Goal: Task Accomplishment & Management: Complete application form

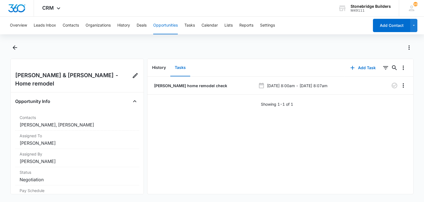
click at [169, 22] on button "Opportunities" at bounding box center [165, 26] width 25 height 18
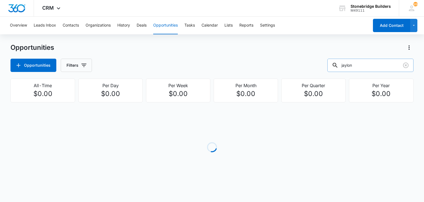
drag, startPoint x: 363, startPoint y: 62, endPoint x: 339, endPoint y: 59, distance: 24.0
click at [339, 59] on div "jaylon" at bounding box center [371, 65] width 86 height 13
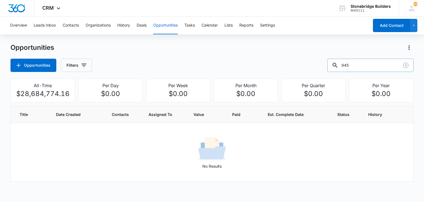
click at [363, 64] on input "945" at bounding box center [371, 65] width 86 height 13
type input "945 cook"
drag, startPoint x: 360, startPoint y: 64, endPoint x: 344, endPoint y: 61, distance: 16.2
click at [344, 61] on div "945 cook" at bounding box center [371, 65] width 86 height 13
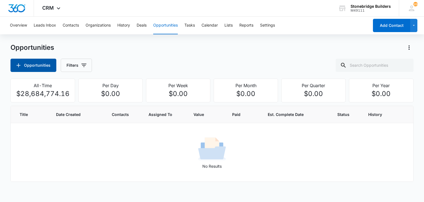
click at [41, 68] on button "Opportunities" at bounding box center [34, 65] width 46 height 13
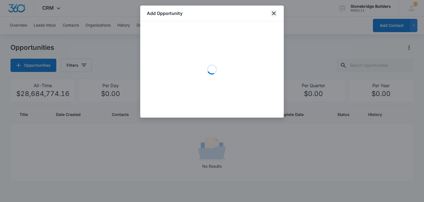
click at [275, 12] on icon "close" at bounding box center [274, 13] width 4 height 4
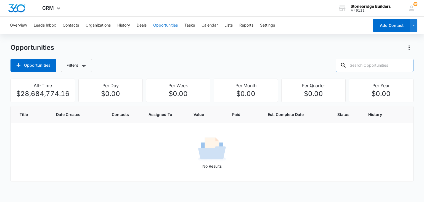
click at [359, 67] on input "text" at bounding box center [375, 65] width 78 height 13
type input "c"
type input "[PERSON_NAME]"
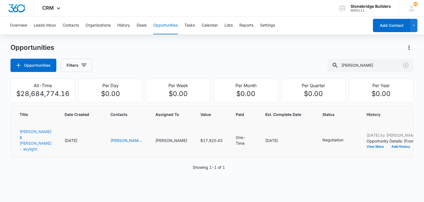
click at [25, 130] on link "[PERSON_NAME] & [PERSON_NAME] - skylight" at bounding box center [36, 140] width 32 height 22
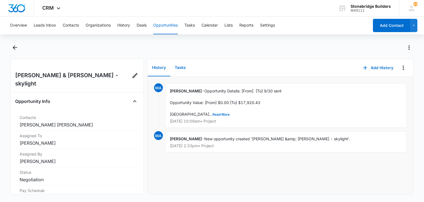
click at [179, 69] on button "Tasks" at bounding box center [180, 67] width 20 height 17
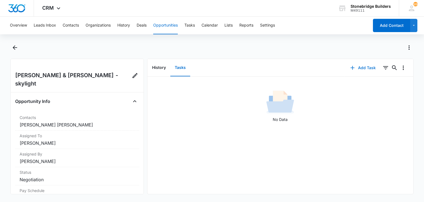
click at [361, 66] on button "Add Task" at bounding box center [363, 67] width 36 height 13
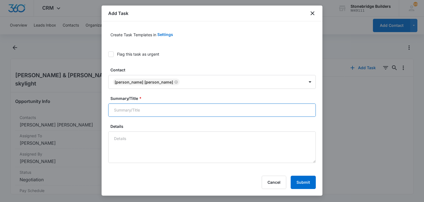
click at [133, 111] on input "Summary/Title *" at bounding box center [212, 109] width 208 height 13
type input "[PERSON_NAME] skylight"
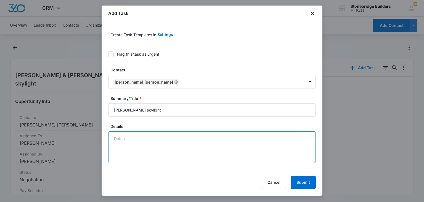
click at [131, 138] on textarea "Details" at bounding box center [212, 147] width 208 height 32
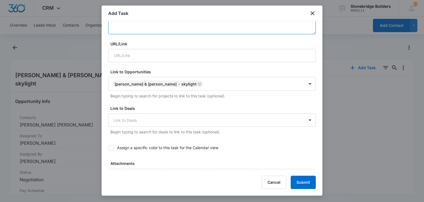
scroll to position [138, 0]
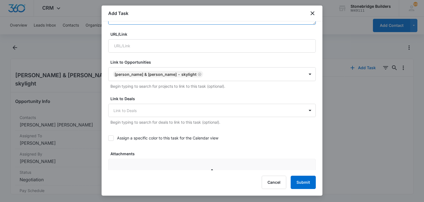
type textarea "10/6 no go for now check in later"
click at [111, 138] on icon at bounding box center [111, 137] width 5 height 5
click at [108, 138] on input "Assign a specific color to this task for the Calendar view" at bounding box center [108, 138] width 0 height 0
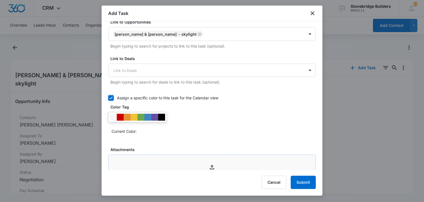
scroll to position [221, 0]
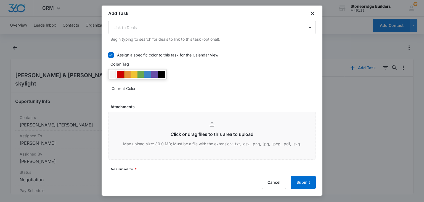
click at [120, 74] on div at bounding box center [120, 74] width 7 height 7
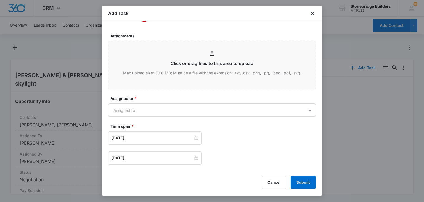
scroll to position [304, 0]
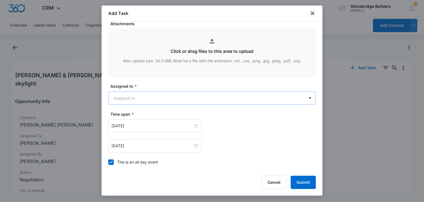
click at [139, 97] on body "CRM Apps Reputation Websites Forms CRM Email Social Content Ads Intelligence Fi…" at bounding box center [212, 101] width 424 height 202
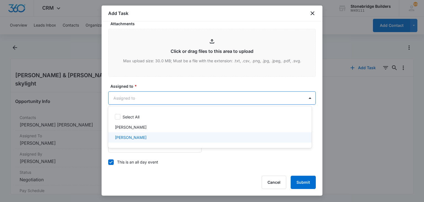
click at [148, 133] on div "[PERSON_NAME]" at bounding box center [210, 137] width 204 height 10
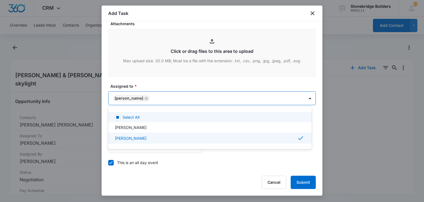
click at [165, 80] on div at bounding box center [212, 101] width 424 height 202
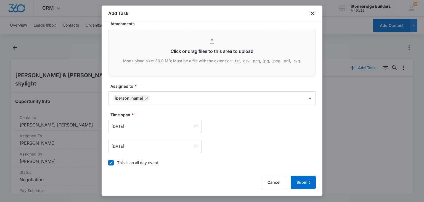
click at [110, 160] on icon at bounding box center [111, 162] width 5 height 5
click at [108, 162] on input "This is an all day event" at bounding box center [108, 162] width 0 height 0
type input "[DATE]"
type input "12:00 am"
type input "[DATE]"
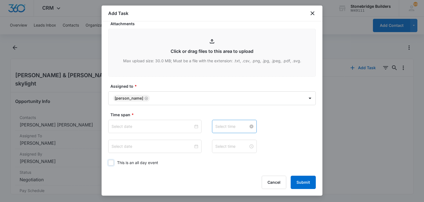
type input "12:00 am"
click at [216, 124] on input "12:00 am" at bounding box center [232, 126] width 33 height 6
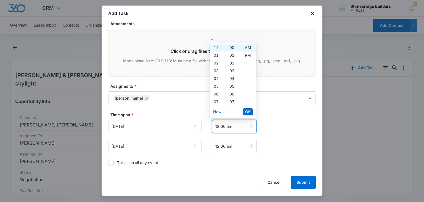
scroll to position [359, 0]
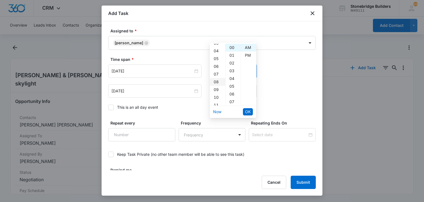
click at [217, 82] on div "08" at bounding box center [217, 82] width 15 height 8
type input "8:00 am"
click at [244, 109] on button "OK" at bounding box center [248, 111] width 10 height 7
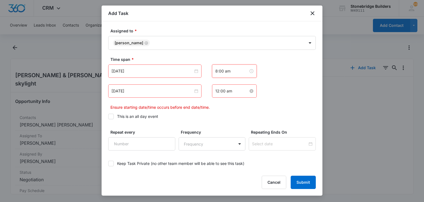
click at [217, 89] on input "12:00 am" at bounding box center [232, 91] width 33 height 6
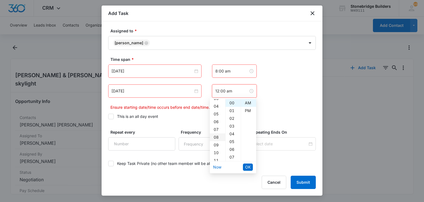
click at [216, 134] on div "08" at bounding box center [217, 137] width 15 height 8
click at [230, 156] on div "07" at bounding box center [233, 157] width 15 height 8
type input "8:07 am"
click at [250, 169] on span "OK" at bounding box center [248, 167] width 6 height 6
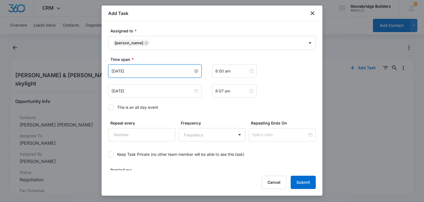
click at [121, 70] on input "[DATE]" at bounding box center [153, 71] width 82 height 6
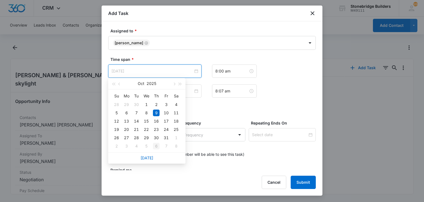
type input "[DATE]"
click at [157, 147] on div "6" at bounding box center [156, 146] width 7 height 7
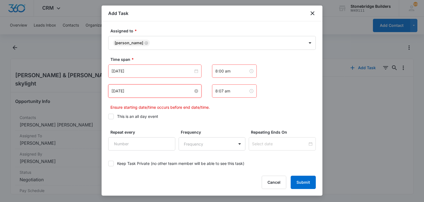
click at [122, 91] on input "[DATE]" at bounding box center [153, 91] width 82 height 6
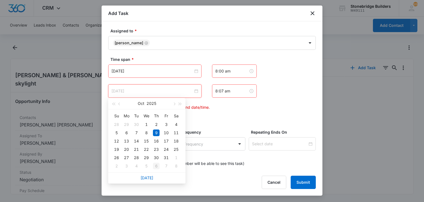
type input "[DATE]"
click at [156, 164] on div "6" at bounding box center [156, 165] width 7 height 7
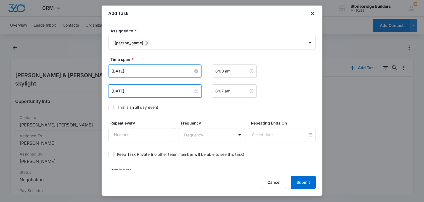
click at [122, 73] on input "[DATE]" at bounding box center [153, 71] width 82 height 6
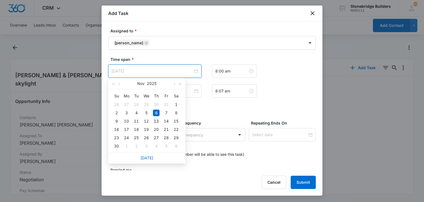
type input "[DATE]"
click at [155, 121] on div "13" at bounding box center [156, 121] width 7 height 7
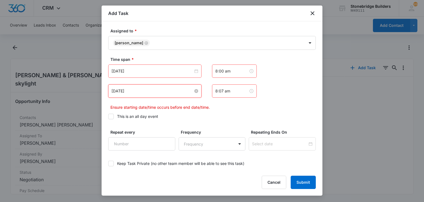
click at [120, 89] on input "[DATE]" at bounding box center [153, 91] width 82 height 6
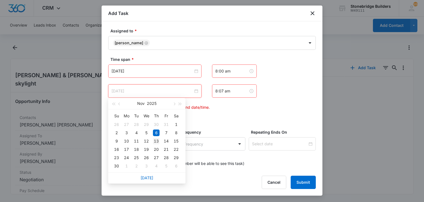
type input "[DATE]"
click at [156, 138] on div "13" at bounding box center [156, 141] width 7 height 7
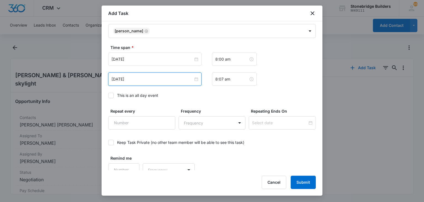
scroll to position [377, 0]
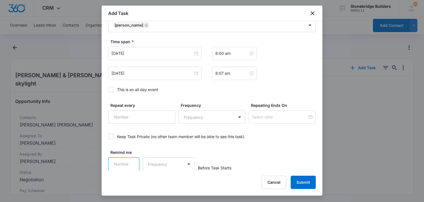
click at [120, 159] on input "Remind me" at bounding box center [123, 163] width 31 height 13
type input "15"
click at [153, 161] on body "CRM Apps Reputation Websites Forms CRM Email Social Content Ads Intelligence Fi…" at bounding box center [212, 101] width 424 height 202
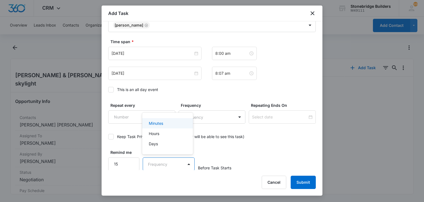
click at [154, 125] on p "Minutes" at bounding box center [156, 123] width 14 height 6
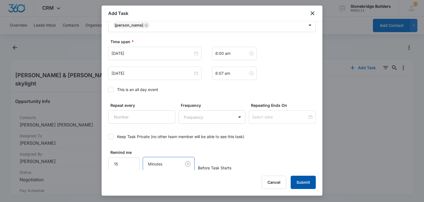
click at [302, 178] on button "Submit" at bounding box center [303, 181] width 25 height 13
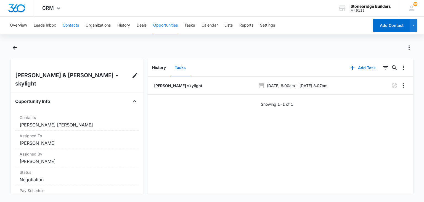
click at [74, 25] on button "Contacts" at bounding box center [71, 26] width 16 height 18
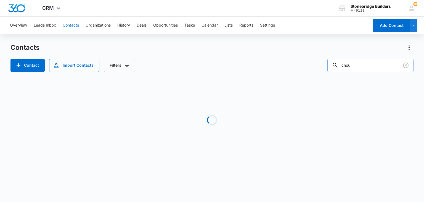
drag, startPoint x: 359, startPoint y: 65, endPoint x: 335, endPoint y: 62, distance: 24.9
click at [335, 62] on input "chou" at bounding box center [371, 65] width 86 height 13
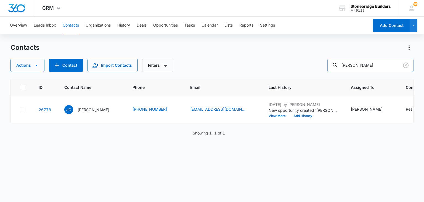
type input "[PERSON_NAME]"
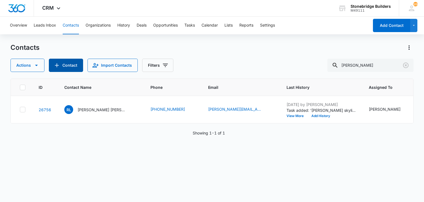
click at [57, 65] on icon "Add Contact" at bounding box center [57, 65] width 7 height 7
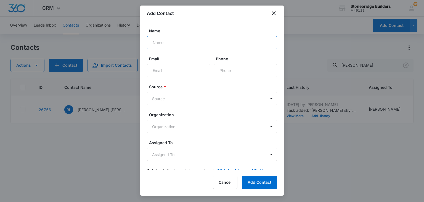
click at [172, 46] on input "Name" at bounding box center [212, 42] width 130 height 13
type input "[PERSON_NAME]"
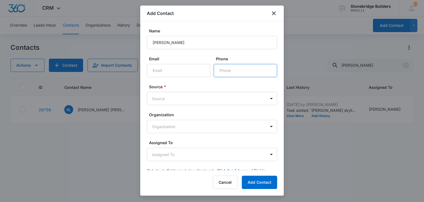
click at [223, 72] on input "Phone" at bounding box center [246, 70] width 64 height 13
type input "[PHONE_NUMBER]"
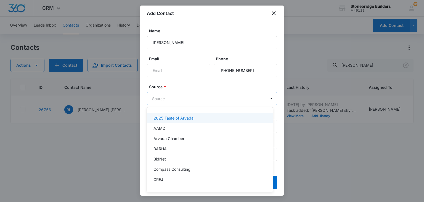
click at [201, 97] on body "CRM Apps Reputation Websites Forms CRM Email Social Content Ads Intelligence Fi…" at bounding box center [212, 101] width 424 height 202
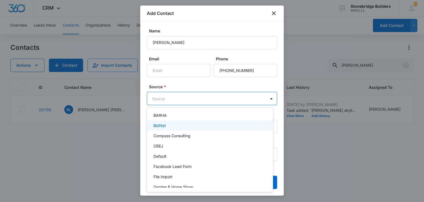
scroll to position [83, 0]
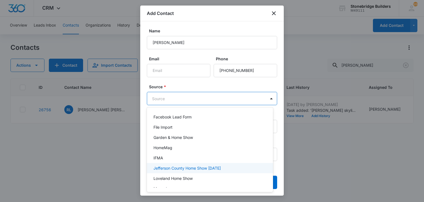
click at [177, 163] on div "Jefferson County Home Show [DATE]" at bounding box center [210, 168] width 126 height 10
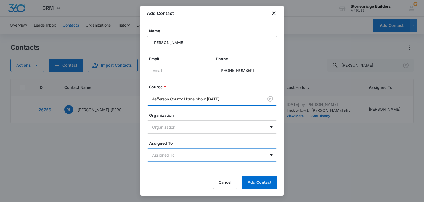
click at [181, 155] on body "CRM Apps Reputation Websites Forms CRM Email Social Content Ads Intelligence Fi…" at bounding box center [212, 101] width 424 height 202
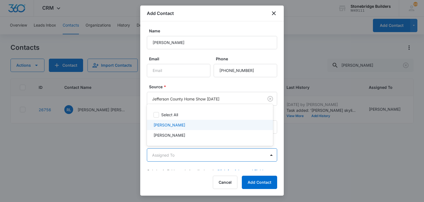
click at [177, 127] on p "[PERSON_NAME]" at bounding box center [170, 125] width 32 height 6
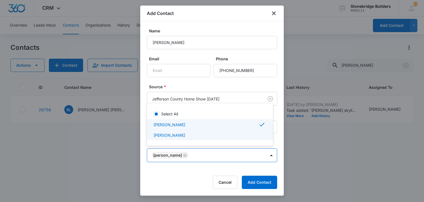
click at [198, 164] on div at bounding box center [212, 101] width 424 height 202
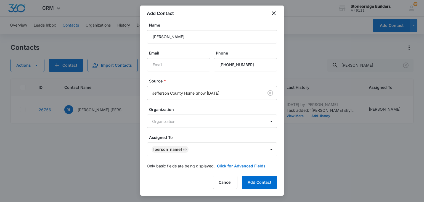
scroll to position [11, 0]
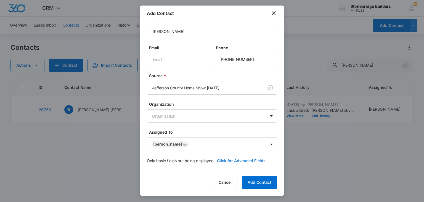
click at [240, 161] on button "Click for Advanced Fields" at bounding box center [241, 161] width 49 height 6
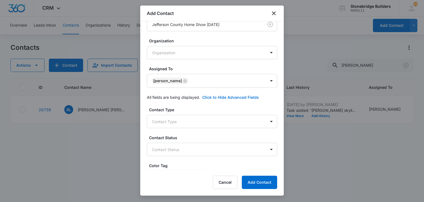
scroll to position [122, 0]
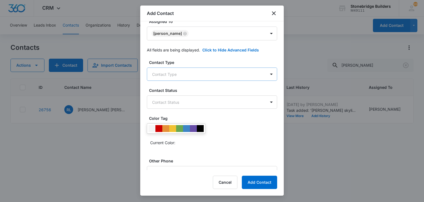
click at [196, 71] on body "CRM Apps Reputation Websites Forms CRM Email Social Content Ads Intelligence Fi…" at bounding box center [212, 101] width 424 height 202
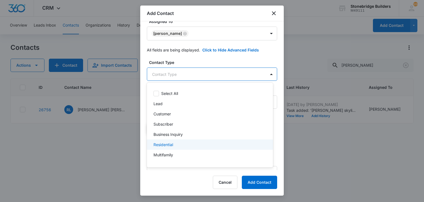
click at [180, 144] on div "Residential" at bounding box center [210, 144] width 112 height 6
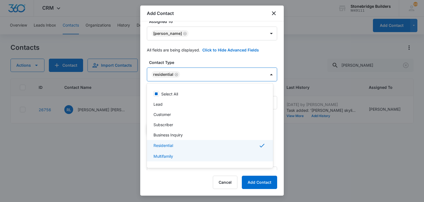
click at [264, 183] on div at bounding box center [212, 101] width 424 height 202
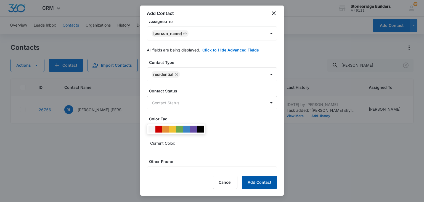
click at [261, 182] on button "Add Contact" at bounding box center [259, 181] width 35 height 13
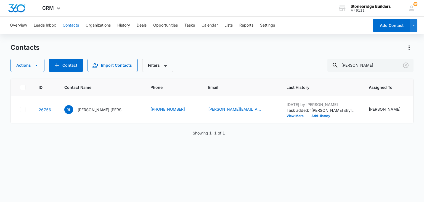
click at [114, 169] on div "ID Contact Name Phone Email Last History Assigned To Contact Type Contact Statu…" at bounding box center [212, 136] width 403 height 116
click at [114, 165] on div "ID Contact Name Phone Email Last History Assigned To Contact Type Contact Statu…" at bounding box center [212, 136] width 403 height 116
click at [224, 43] on div "Contacts" at bounding box center [212, 47] width 403 height 9
